Goal: Task Accomplishment & Management: Complete application form

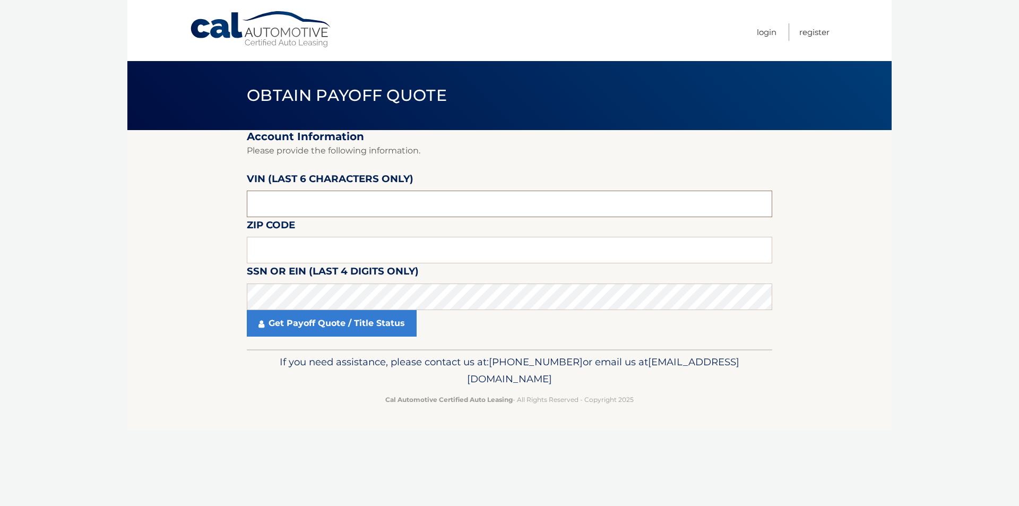
click at [477, 203] on input "text" at bounding box center [509, 204] width 525 height 27
paste input "625974"
type input "625974"
click at [137, 206] on section "Account Information Please provide the following information. VIN (last 6 chara…" at bounding box center [509, 239] width 764 height 219
click at [350, 249] on input "text" at bounding box center [509, 250] width 525 height 27
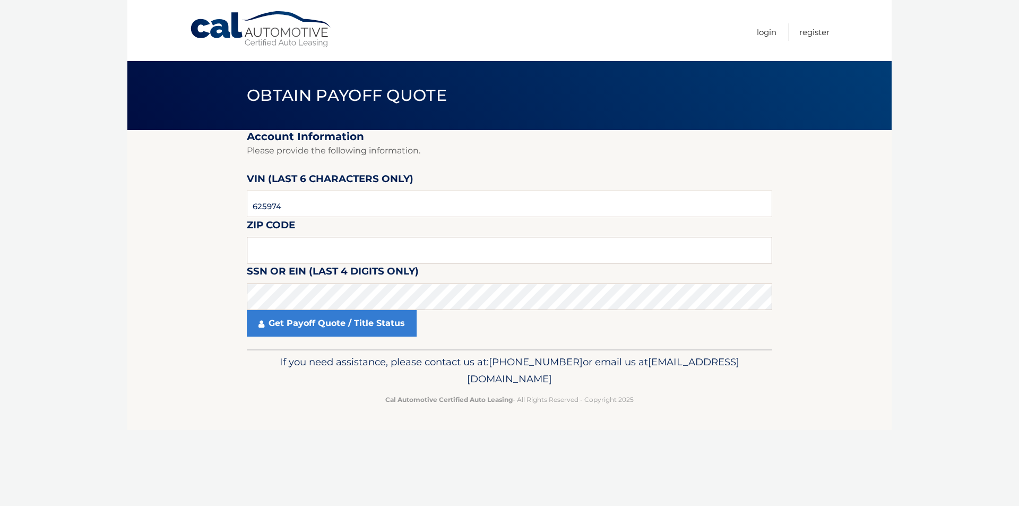
paste input "15317"
type input "15317"
click at [170, 420] on footer "If you need assistance, please contact us at: 609-807-3200 or email us at Custo…" at bounding box center [509, 389] width 764 height 81
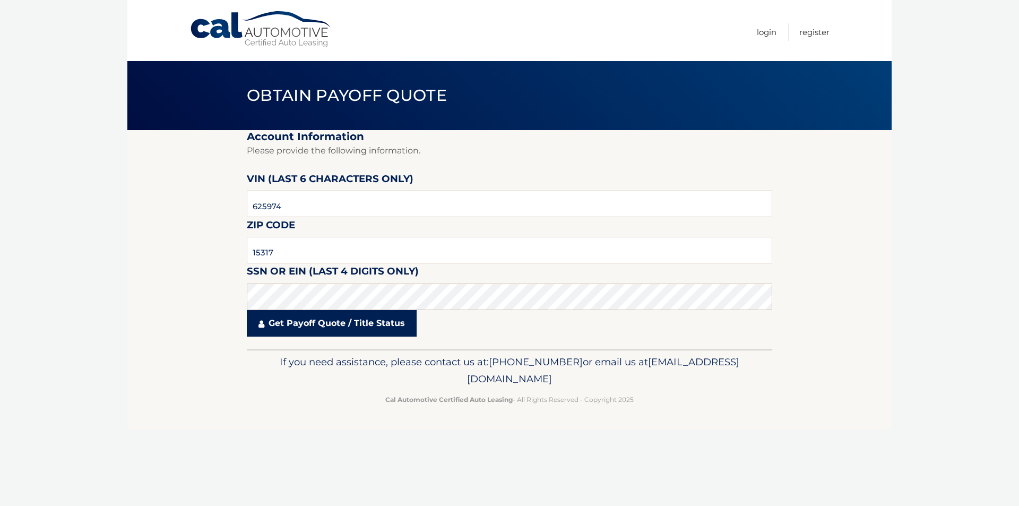
click at [286, 324] on link "Get Payoff Quote / Title Status" at bounding box center [332, 323] width 170 height 27
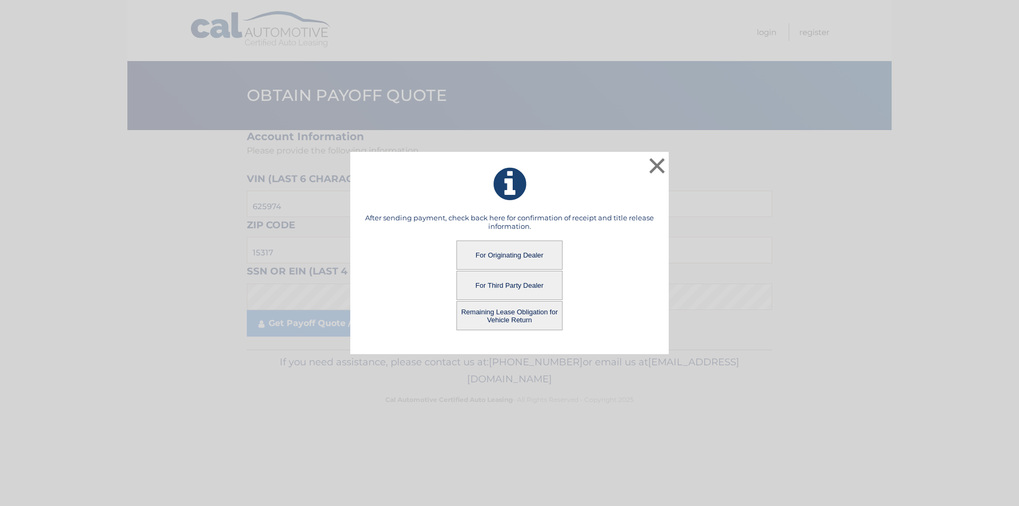
click at [530, 262] on button "For Originating Dealer" at bounding box center [509, 254] width 106 height 29
click at [504, 255] on button "For Originating Dealer" at bounding box center [509, 254] width 106 height 29
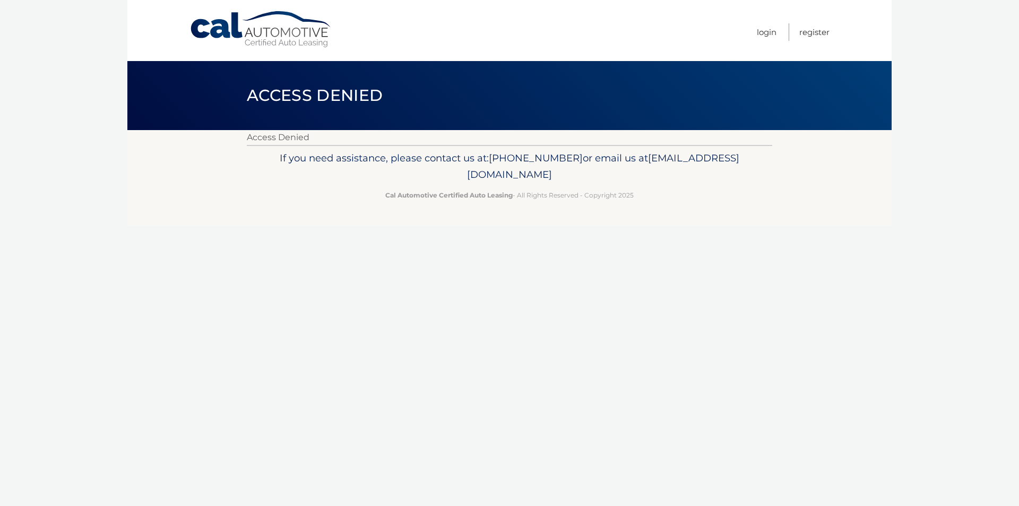
click at [293, 47] on link "Cal Automotive" at bounding box center [260, 30] width 143 height 38
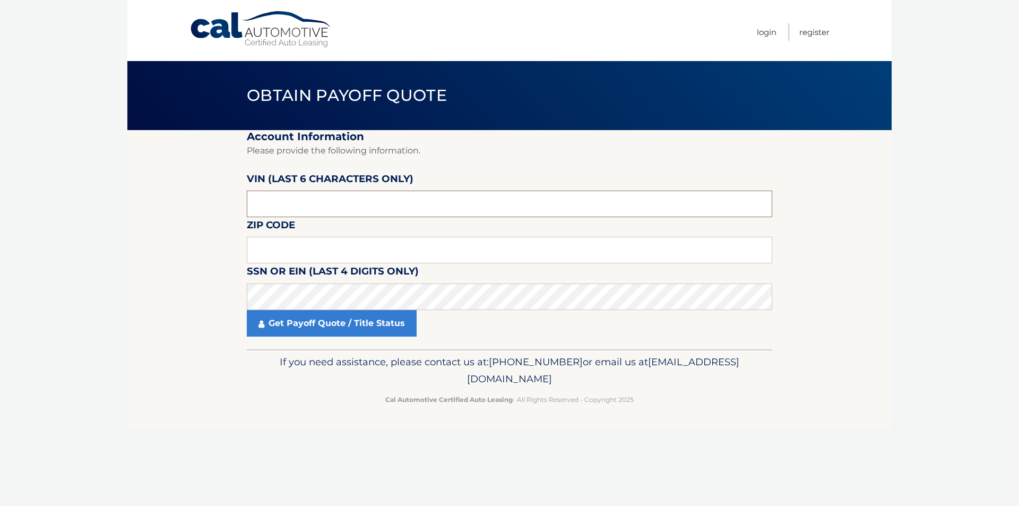
click at [310, 209] on input "text" at bounding box center [509, 204] width 525 height 27
paste input "15317*"
type input "15317*"
drag, startPoint x: 332, startPoint y: 196, endPoint x: 61, endPoint y: 210, distance: 271.0
click at [61, 210] on body "Cal Automotive Menu Login Register Obtain Payoff Quote" at bounding box center [509, 253] width 1019 height 506
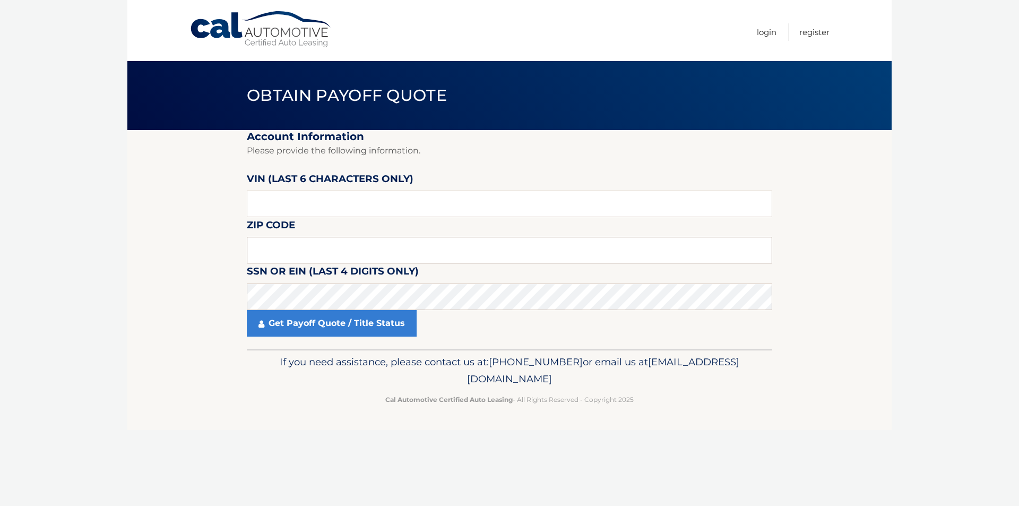
click at [431, 241] on input "text" at bounding box center [509, 250] width 525 height 27
paste input "15317"
type input "15317"
click at [349, 208] on input "text" at bounding box center [509, 204] width 525 height 27
paste input "625974"
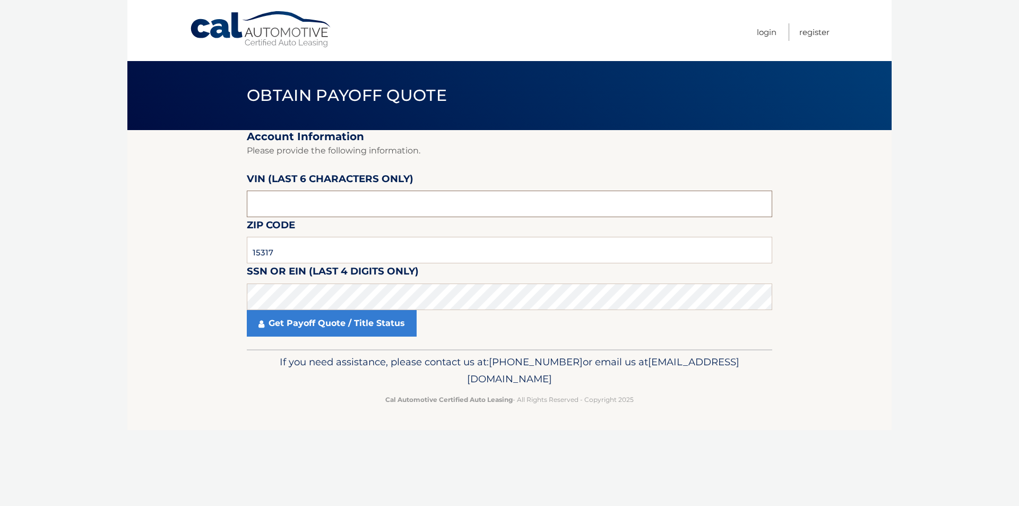
type input "625974"
click at [152, 277] on section "Account Information Please provide the following information. VIN (last 6 chara…" at bounding box center [509, 239] width 764 height 219
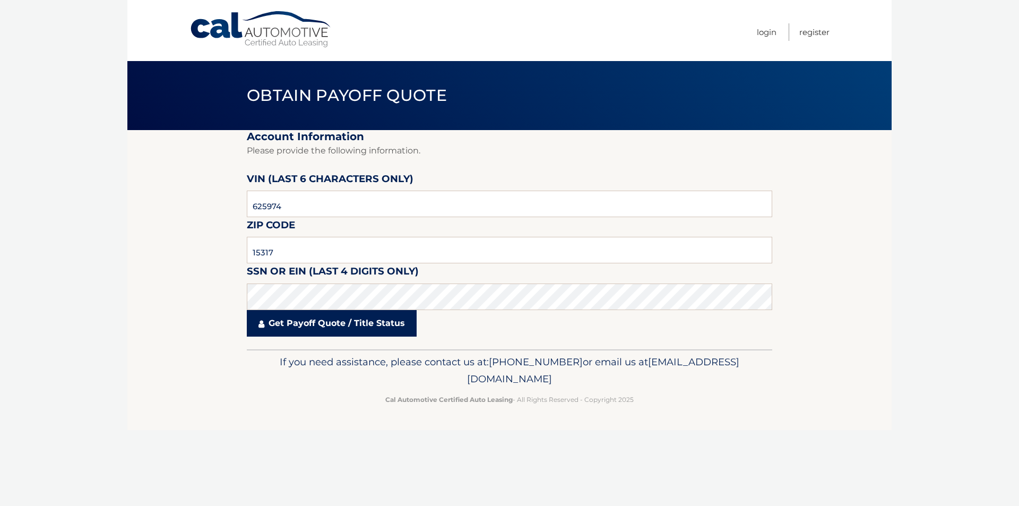
click at [336, 316] on link "Get Payoff Quote / Title Status" at bounding box center [332, 323] width 170 height 27
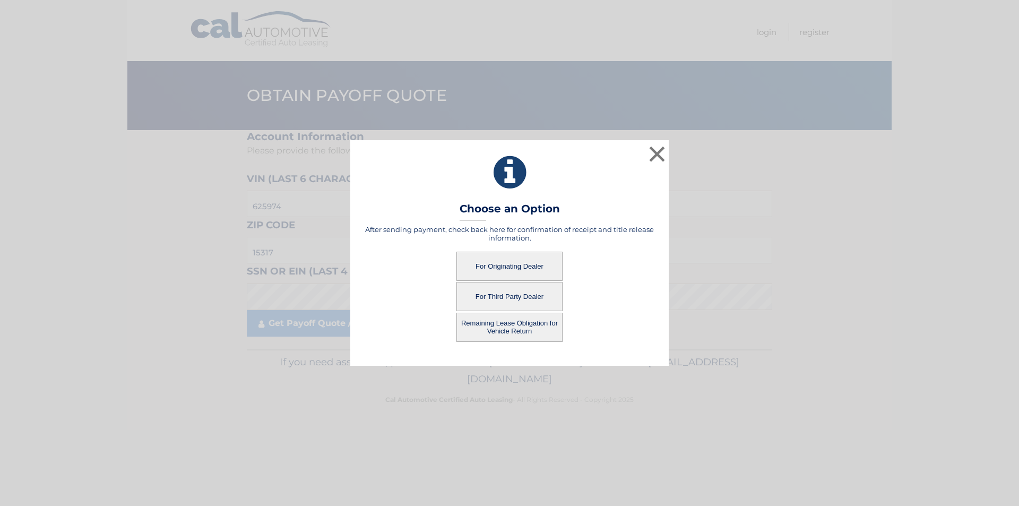
click at [539, 258] on button "For Originating Dealer" at bounding box center [509, 266] width 106 height 29
click at [499, 271] on button "For Originating Dealer" at bounding box center [509, 266] width 106 height 29
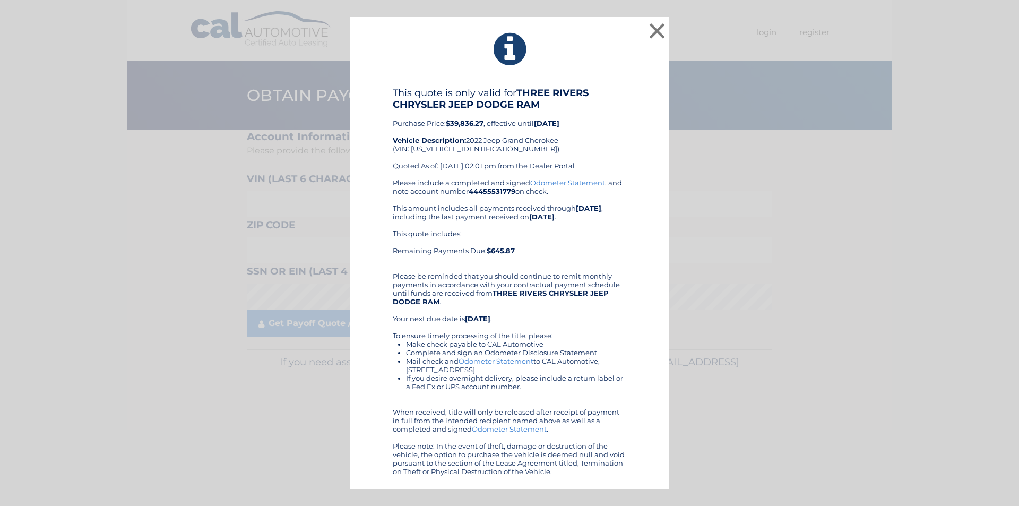
click at [451, 151] on div "This quote is only valid for THREE RIVERS CHRYSLER JEEP DODGE RAM Purchase Pric…" at bounding box center [510, 132] width 234 height 91
copy div "1C4RJHDG6N8625974"
click at [585, 246] on div "This quote includes: Remaining Payments Due: $645.87" at bounding box center [510, 246] width 234 height 34
click at [653, 32] on button "×" at bounding box center [656, 30] width 21 height 21
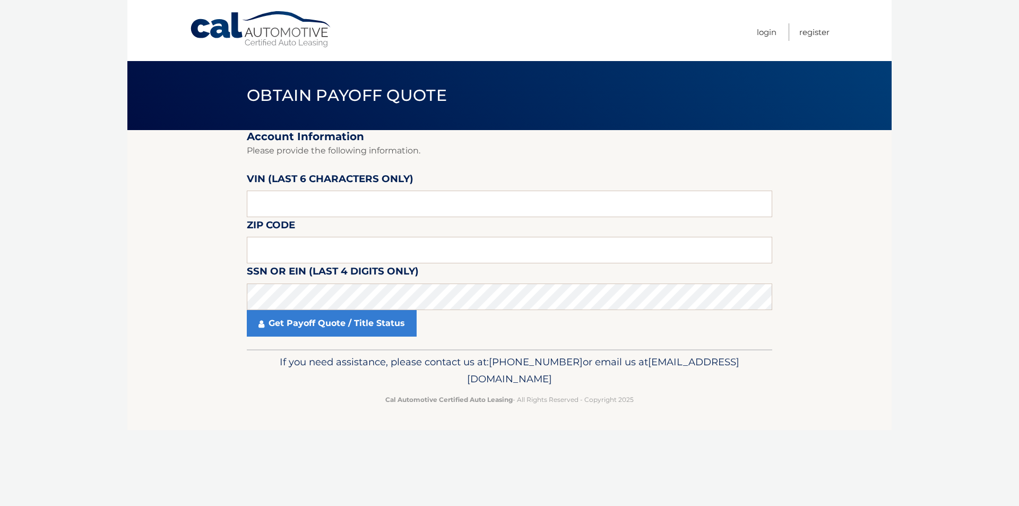
click at [296, 53] on div "Menu Login Register" at bounding box center [509, 30] width 640 height 61
click at [309, 43] on link "Cal Automotive" at bounding box center [260, 30] width 143 height 38
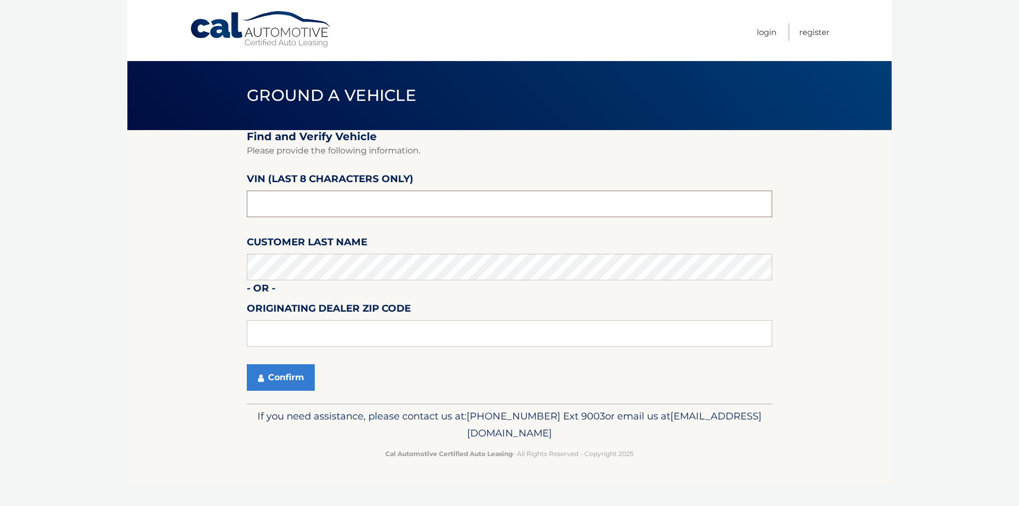
click at [398, 207] on input "text" at bounding box center [509, 204] width 525 height 27
paste input "N8625974"
type input "N8625974"
click at [272, 383] on button "Confirm" at bounding box center [281, 377] width 68 height 27
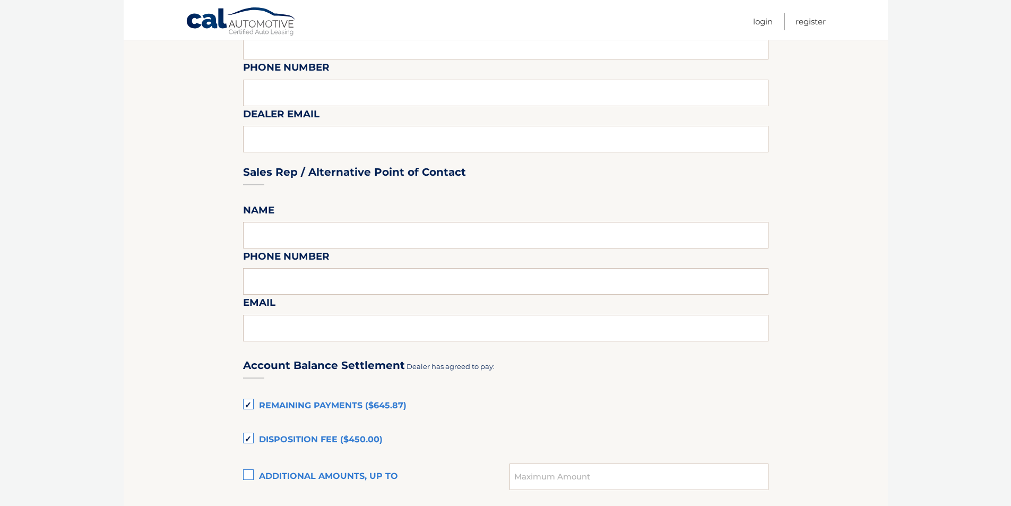
scroll to position [566, 0]
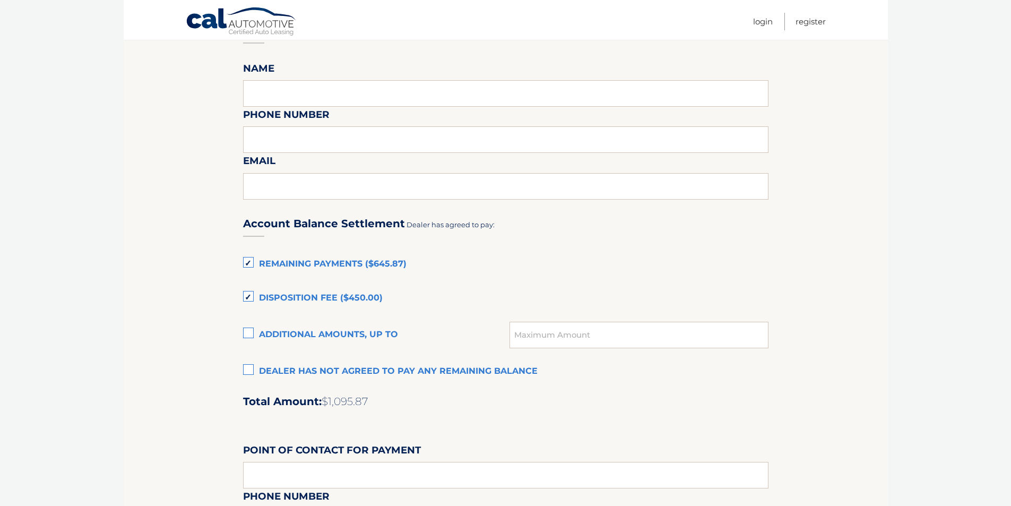
click at [311, 30] on div "Menu Login Register" at bounding box center [506, 20] width 640 height 40
click at [267, 24] on link "Cal Automotive" at bounding box center [241, 22] width 111 height 31
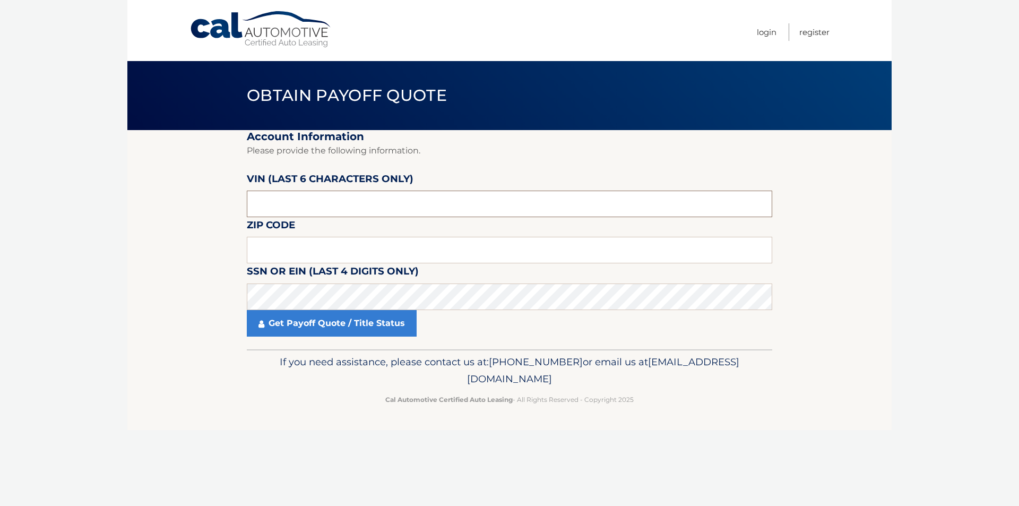
click at [417, 197] on input "text" at bounding box center [509, 204] width 525 height 27
click at [438, 278] on fieldset "Account Information Please provide the following information. VIN (last 6 chara…" at bounding box center [509, 239] width 525 height 219
click at [411, 248] on input "text" at bounding box center [509, 250] width 525 height 27
paste input "15203"
type input "15203"
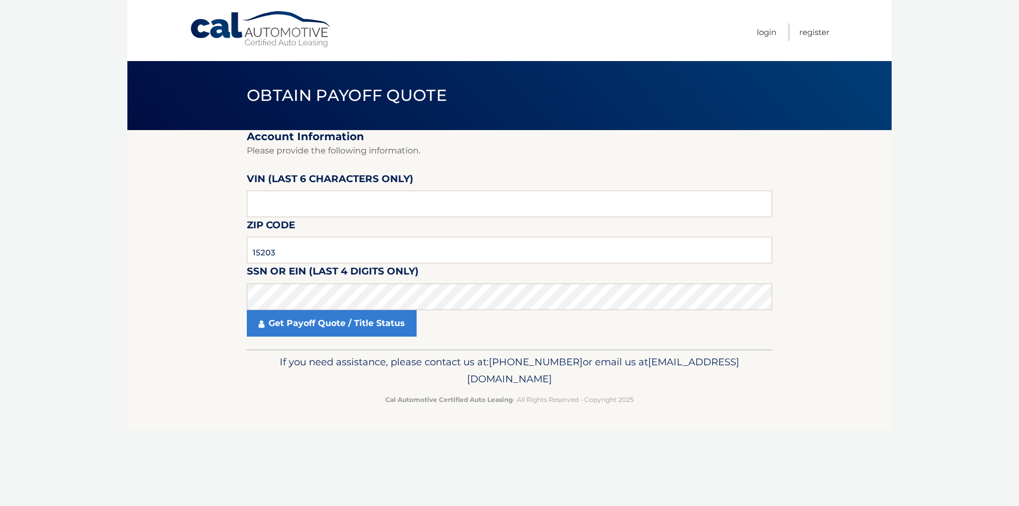
click at [84, 200] on body "Cal Automotive Menu Login Register Obtain Payoff Quote" at bounding box center [509, 253] width 1019 height 506
click at [450, 208] on input "text" at bounding box center [509, 204] width 525 height 27
paste input "418484"
type input "418484"
click at [212, 348] on section "Account Information Please provide the following information. VIN (last 6 chara…" at bounding box center [509, 239] width 764 height 219
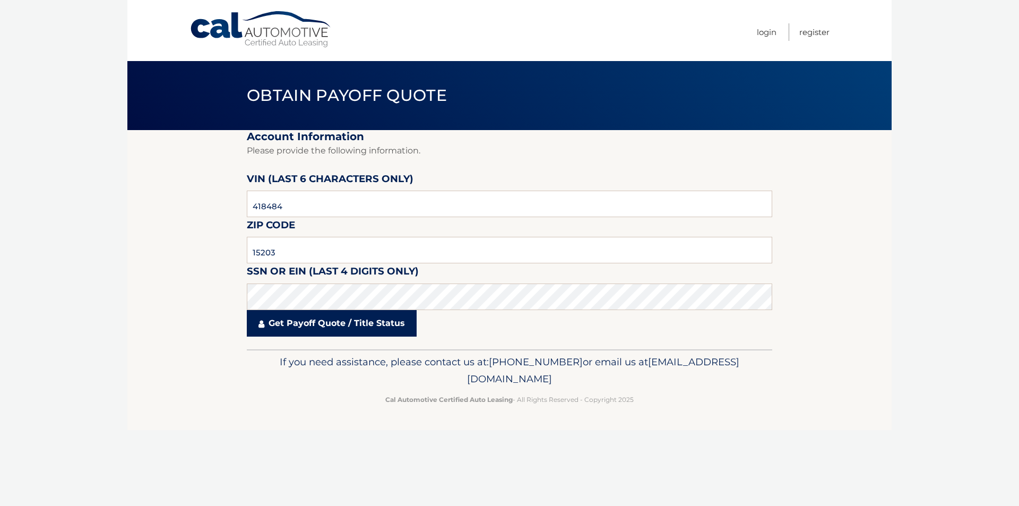
click at [286, 326] on link "Get Payoff Quote / Title Status" at bounding box center [332, 323] width 170 height 27
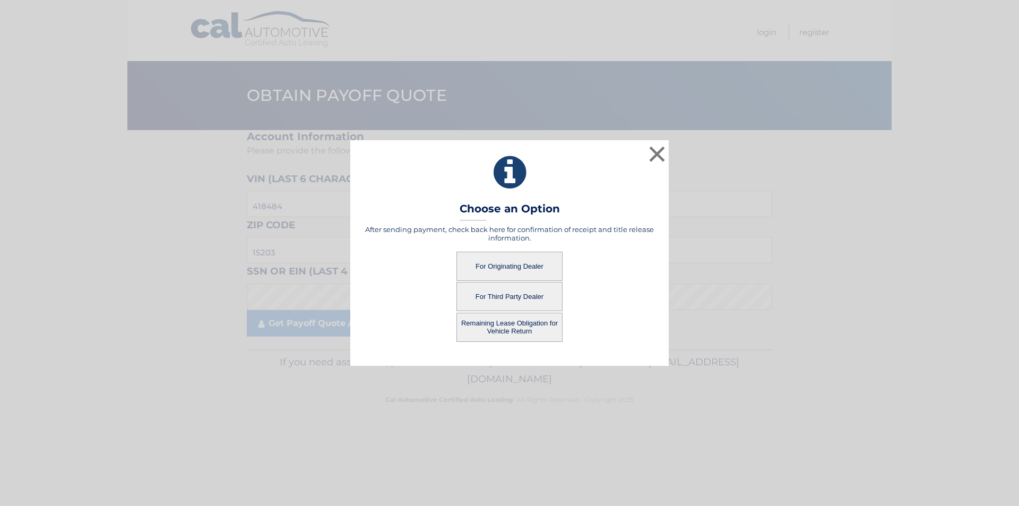
click at [542, 267] on button "For Originating Dealer" at bounding box center [509, 266] width 106 height 29
click at [520, 266] on button "For Originating Dealer" at bounding box center [509, 266] width 106 height 29
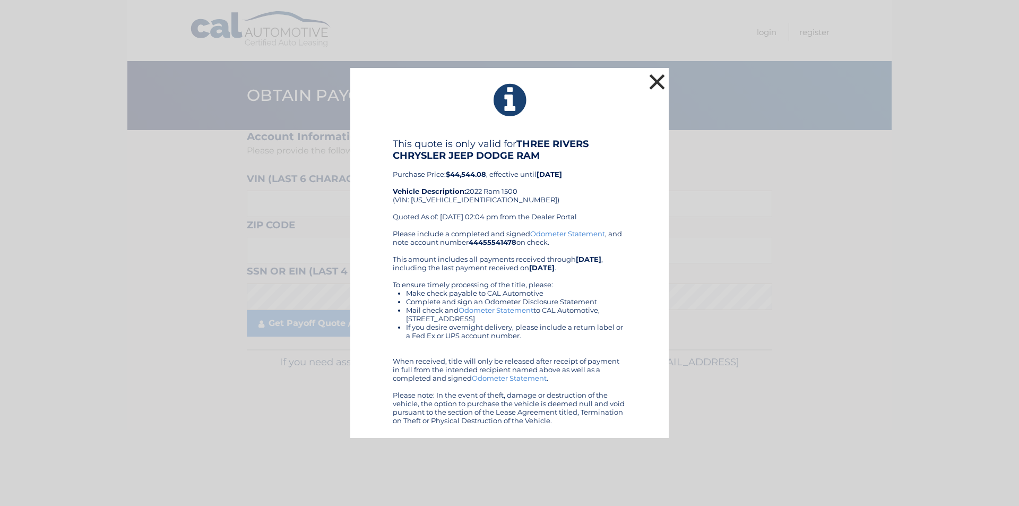
click at [657, 87] on button "×" at bounding box center [656, 81] width 21 height 21
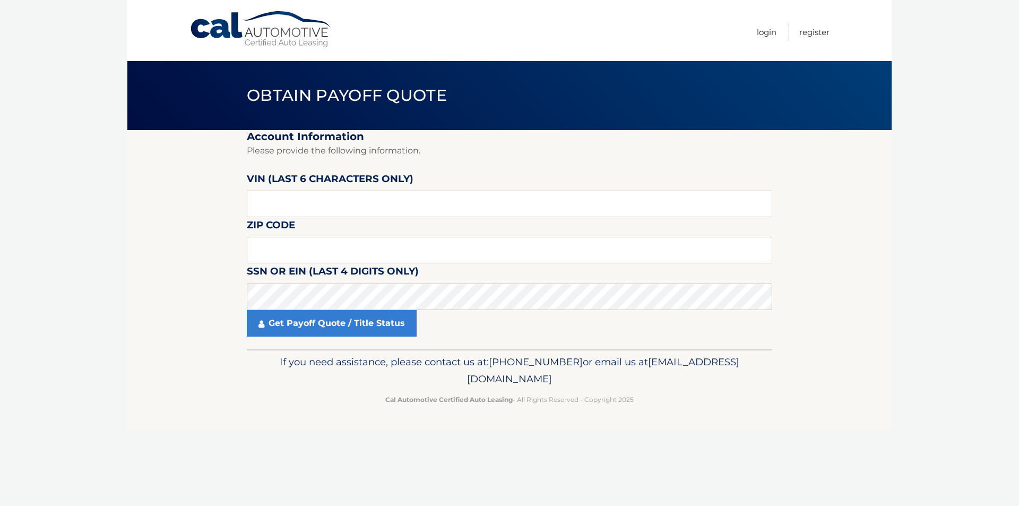
click at [287, 48] on link "Cal Automotive" at bounding box center [260, 30] width 143 height 38
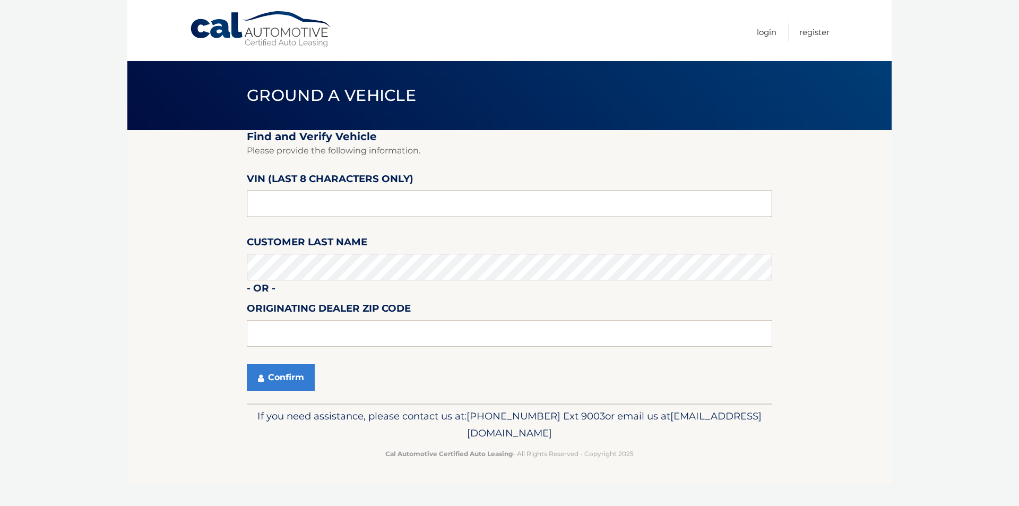
click at [402, 212] on input "text" at bounding box center [509, 204] width 525 height 27
paste input "NN418484"
type input "NN418484"
click at [27, 339] on body "Cal Automotive Menu Login Register Ground a Vehicle" at bounding box center [509, 253] width 1019 height 506
click at [143, 298] on section "Find and Verify Vehicle Please provide the following information. VIN (last 8 c…" at bounding box center [509, 266] width 764 height 273
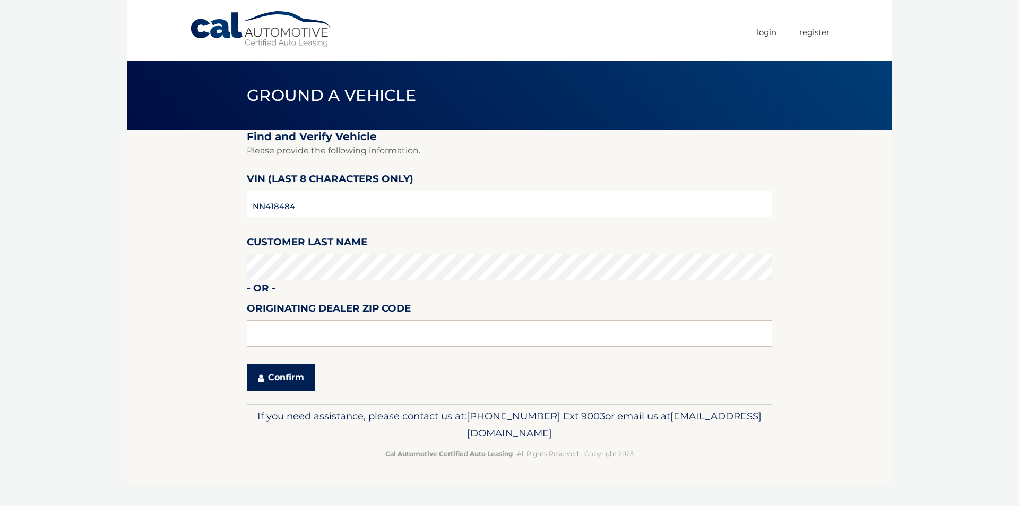
click at [286, 373] on button "Confirm" at bounding box center [281, 377] width 68 height 27
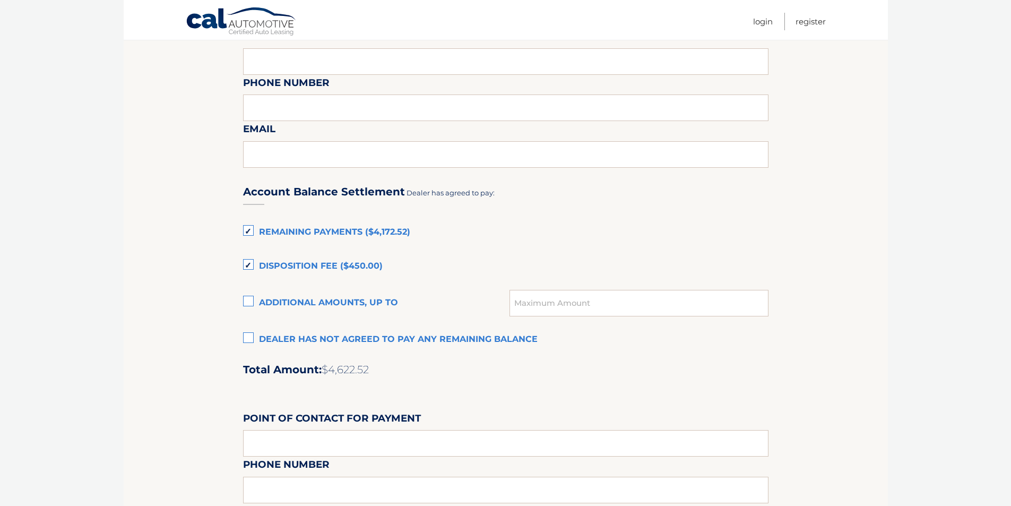
scroll to position [566, 0]
